Goal: Information Seeking & Learning: Learn about a topic

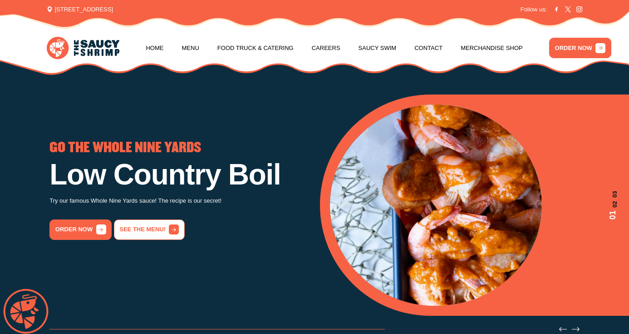
click at [141, 234] on link "See the menu!" at bounding box center [149, 229] width 71 height 20
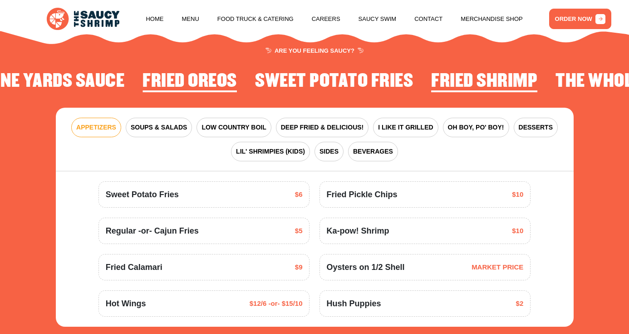
scroll to position [995, 0]
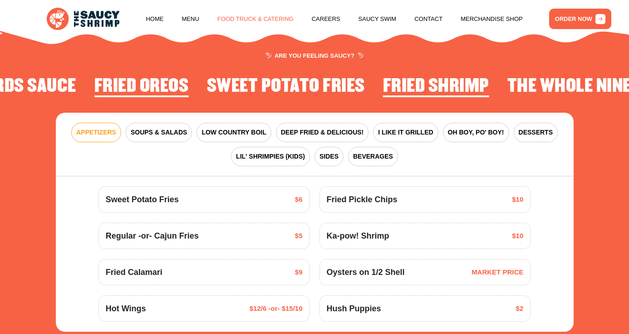
click at [251, 21] on link "Food Truck & Catering" at bounding box center [255, 19] width 76 height 35
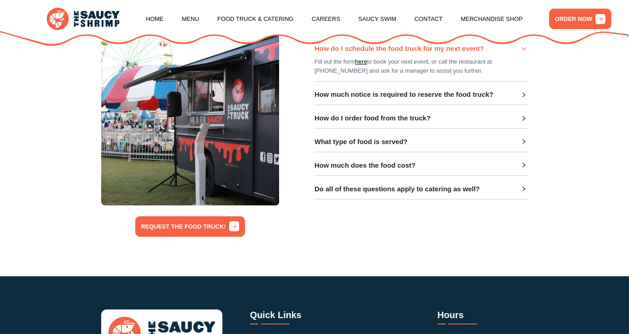
scroll to position [230, 0]
click at [401, 141] on h3 "What type of food is served?" at bounding box center [361, 142] width 93 height 8
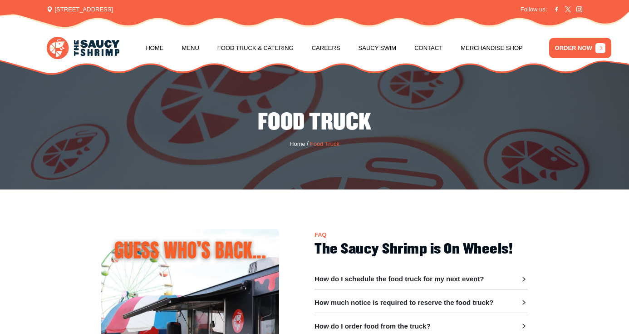
scroll to position [0, 0]
click at [257, 44] on link "Food Truck & Catering" at bounding box center [255, 48] width 76 height 35
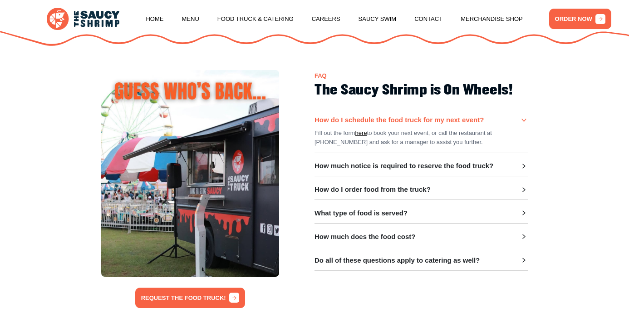
scroll to position [156, 0]
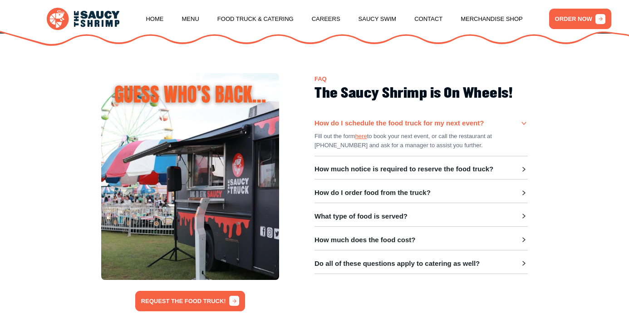
click at [364, 135] on link "here" at bounding box center [362, 136] width 12 height 9
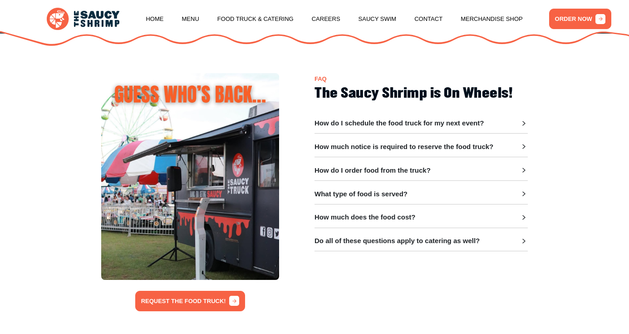
click at [379, 242] on h3 "Do all of these questions apply to catering as well?" at bounding box center [397, 241] width 165 height 8
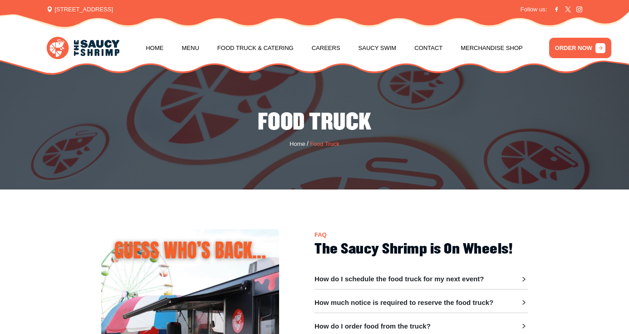
scroll to position [0, 0]
click at [189, 44] on link "Menu" at bounding box center [190, 48] width 17 height 35
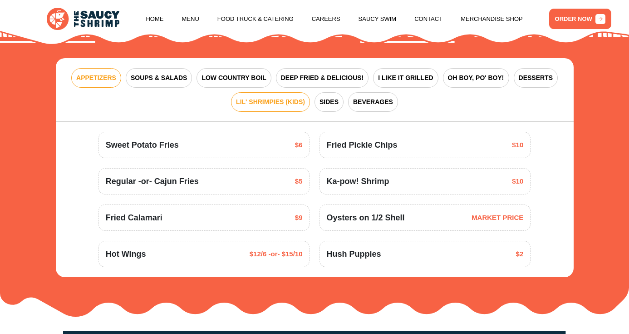
scroll to position [1050, 0]
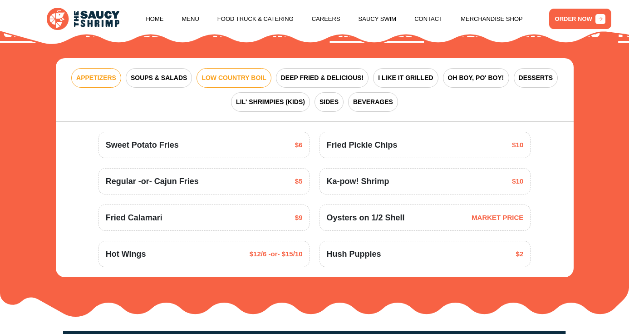
click at [224, 76] on button "LOW COUNTRY BOIL" at bounding box center [234, 78] width 74 height 20
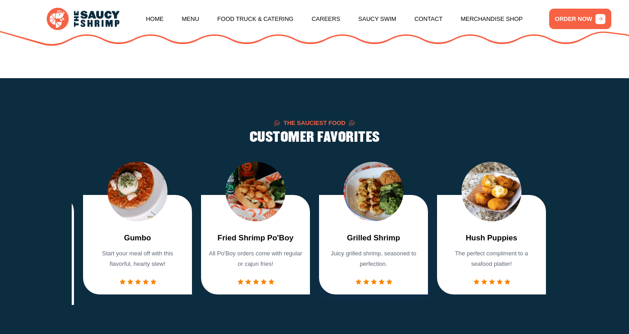
scroll to position [543, 0]
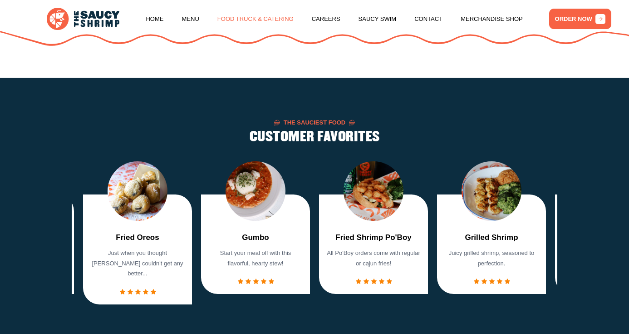
click at [267, 15] on link "Food Truck & Catering" at bounding box center [255, 19] width 76 height 35
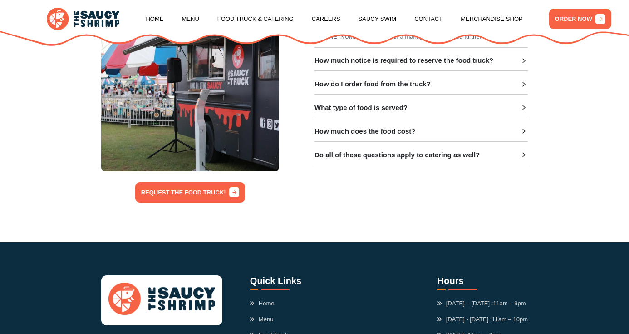
scroll to position [261, 0]
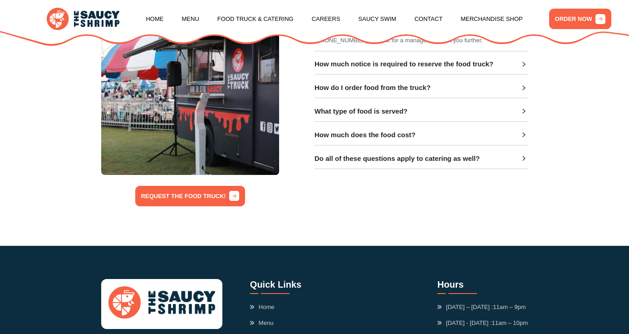
click at [395, 134] on h3 "How much does the food cost?" at bounding box center [365, 135] width 101 height 8
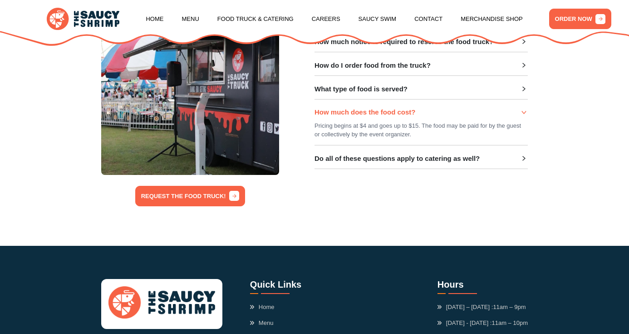
click at [390, 164] on div "Do all of these questions apply to catering as well? No. Please get in touch wi…" at bounding box center [421, 161] width 213 height 15
